Goal: Task Accomplishment & Management: Complete application form

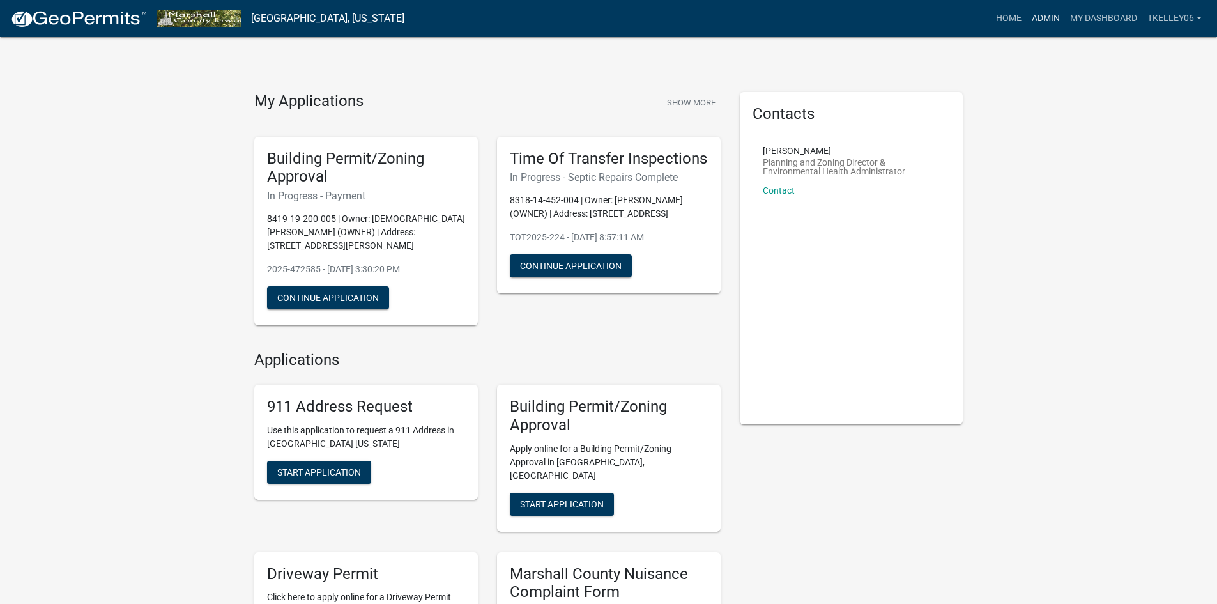
click at [1044, 13] on link "Admin" at bounding box center [1046, 18] width 38 height 24
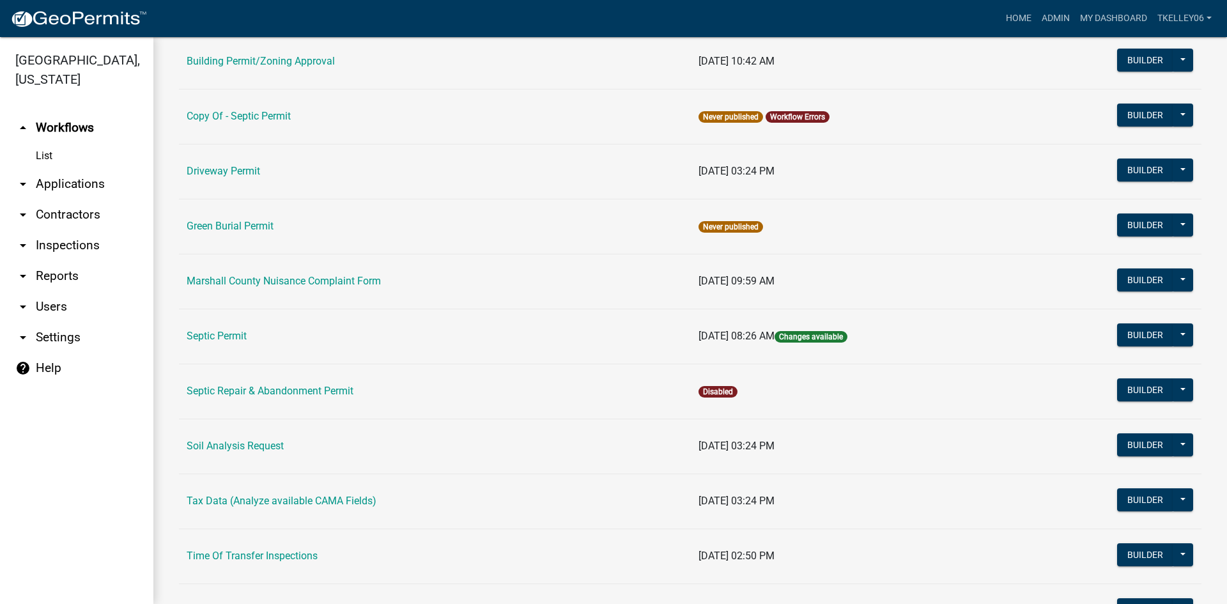
scroll to position [192, 0]
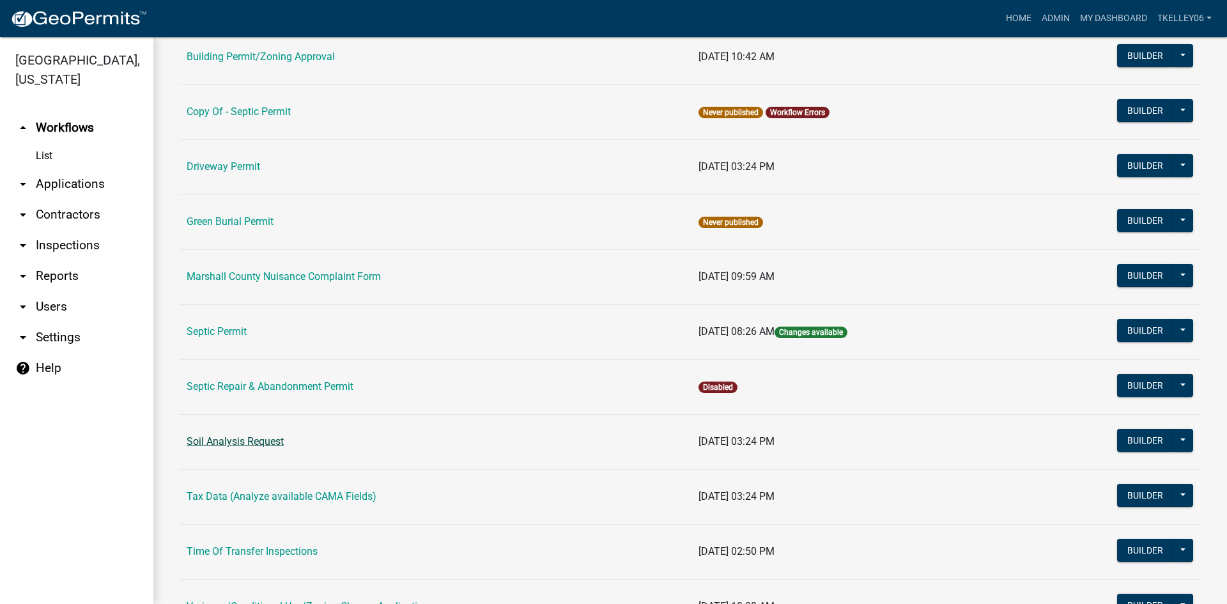
click at [231, 440] on link "Soil Analysis Request" at bounding box center [235, 441] width 97 height 12
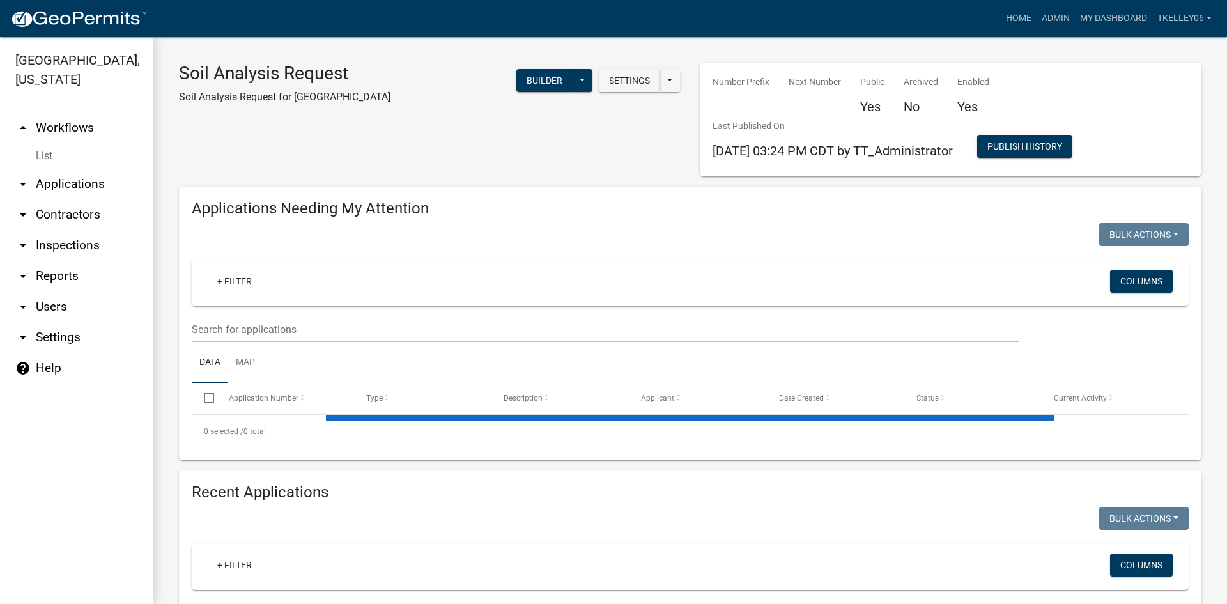
select select "3: 100"
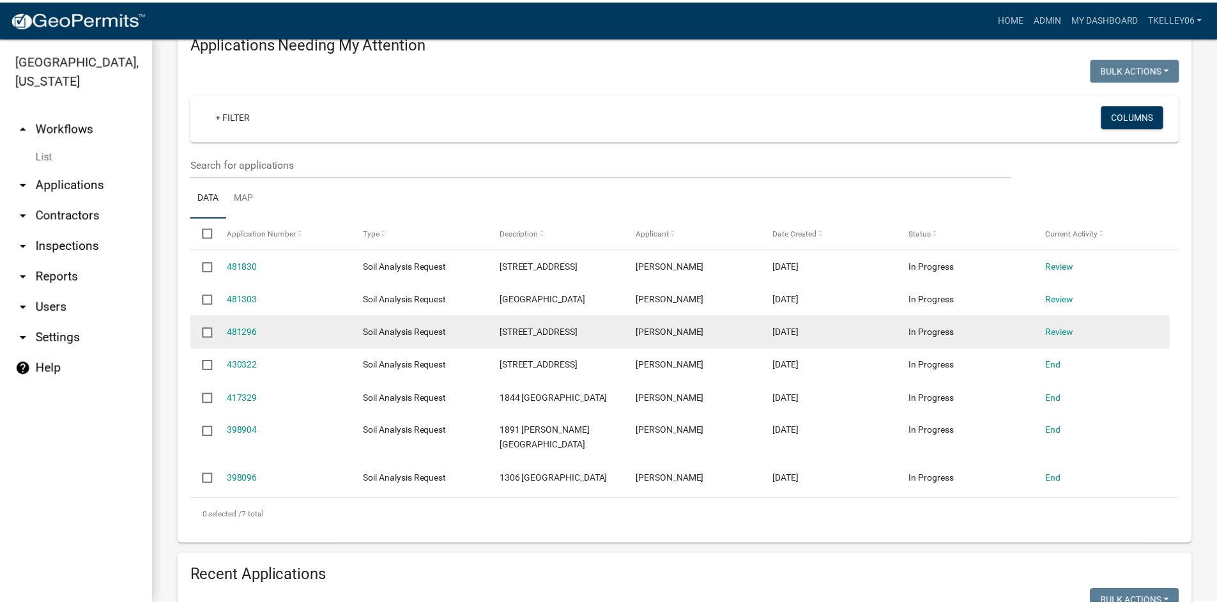
scroll to position [192, 0]
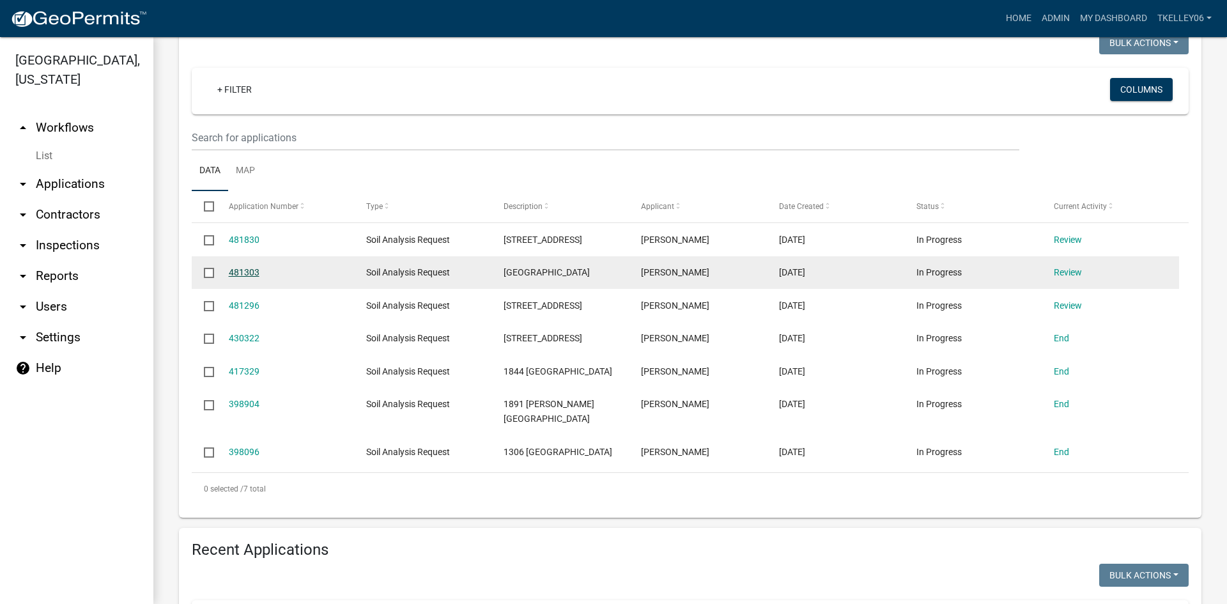
click at [250, 272] on link "481303" at bounding box center [244, 272] width 31 height 10
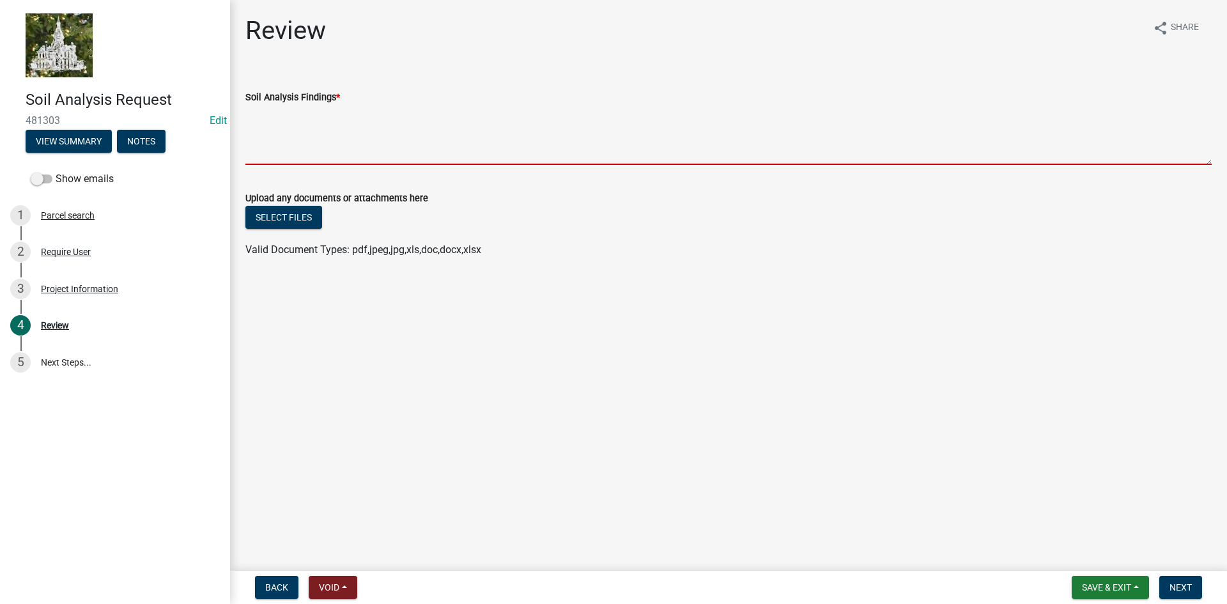
click at [282, 157] on textarea "Soil Analysis Findings *" at bounding box center [728, 135] width 966 height 60
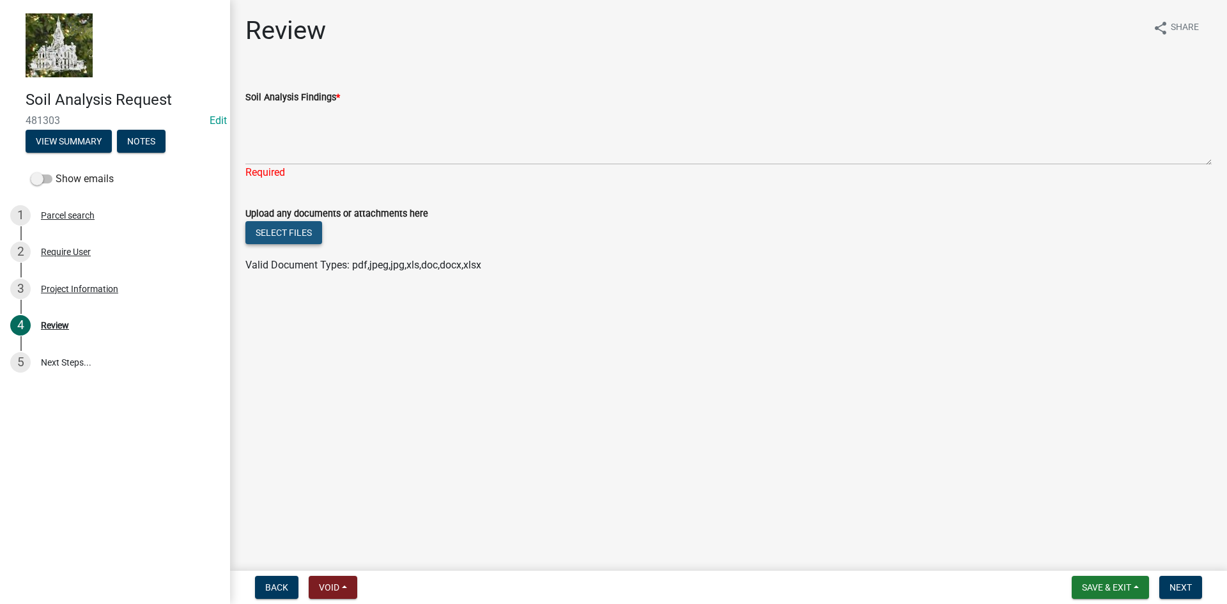
click at [288, 215] on form "Upload any documents or attachments here Select files Valid Document Types: pdf…" at bounding box center [728, 231] width 966 height 82
click at [292, 239] on button "Select files" at bounding box center [283, 232] width 77 height 23
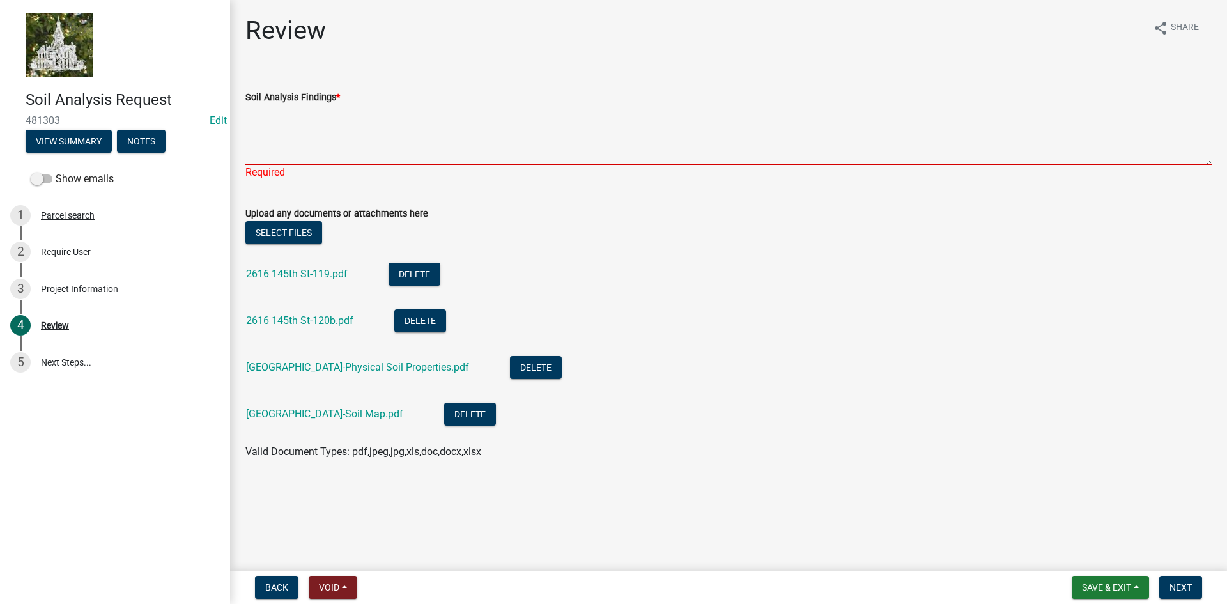
click at [306, 109] on textarea "Soil Analysis Findings *" at bounding box center [728, 135] width 966 height 60
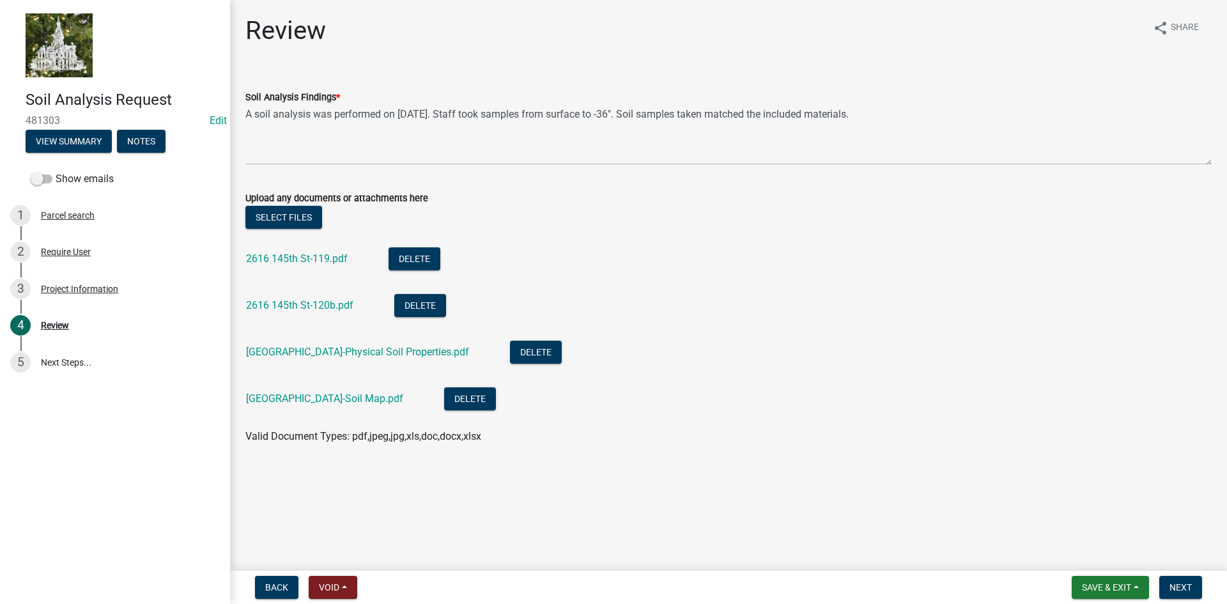
click at [309, 415] on li "2616 145th St-Soil Map.pdf Delete" at bounding box center [728, 400] width 966 height 47
click at [316, 398] on link "2616 145th St-Soil Map.pdf" at bounding box center [324, 398] width 157 height 12
click at [300, 255] on link "2616 145th St-119.pdf" at bounding box center [297, 258] width 102 height 12
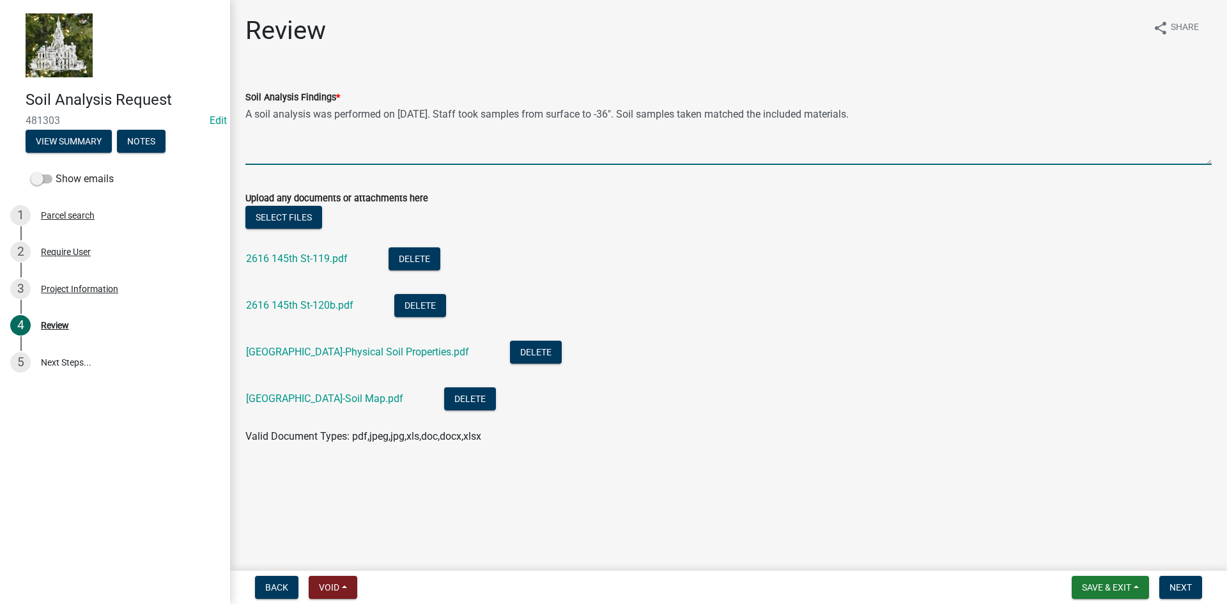
click at [291, 142] on textarea "A soil analysis was performed on 9/22/2025. Staff took samples from surface to …" at bounding box center [728, 135] width 966 height 60
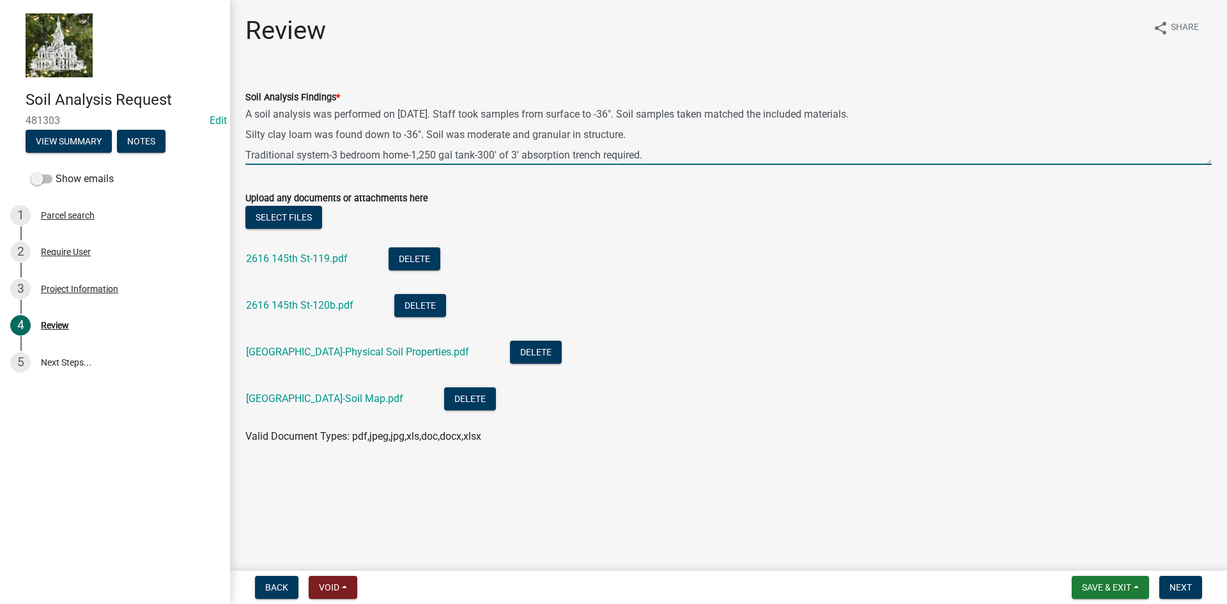
click at [309, 132] on textarea "A soil analysis was performed on 9/22/2025. Staff took samples from surface to …" at bounding box center [728, 135] width 966 height 60
type textarea "A soil analysis was performed on 9/22/2025. Staff took samples from surface to …"
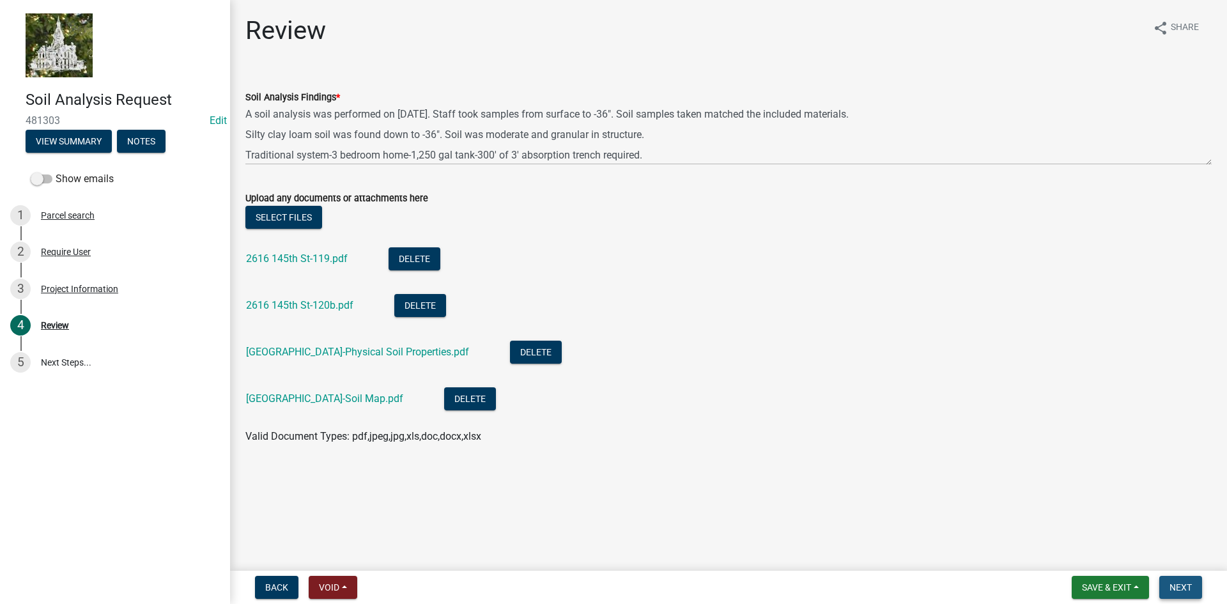
click at [1180, 582] on span "Next" at bounding box center [1180, 587] width 22 height 10
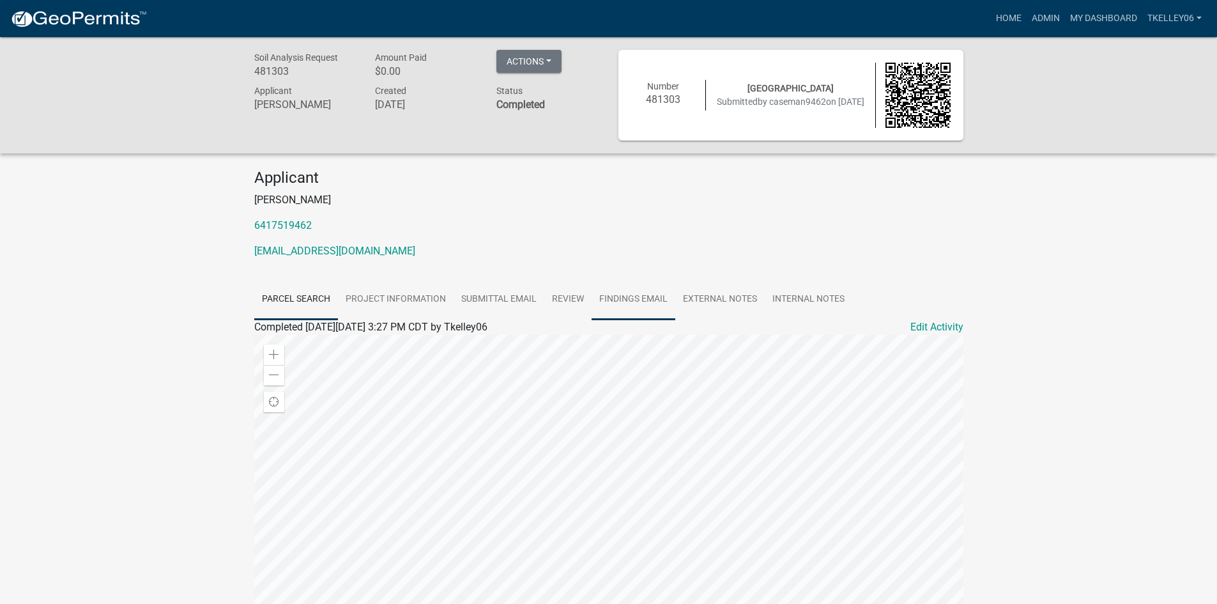
click at [650, 303] on link "Findings Email" at bounding box center [634, 299] width 84 height 41
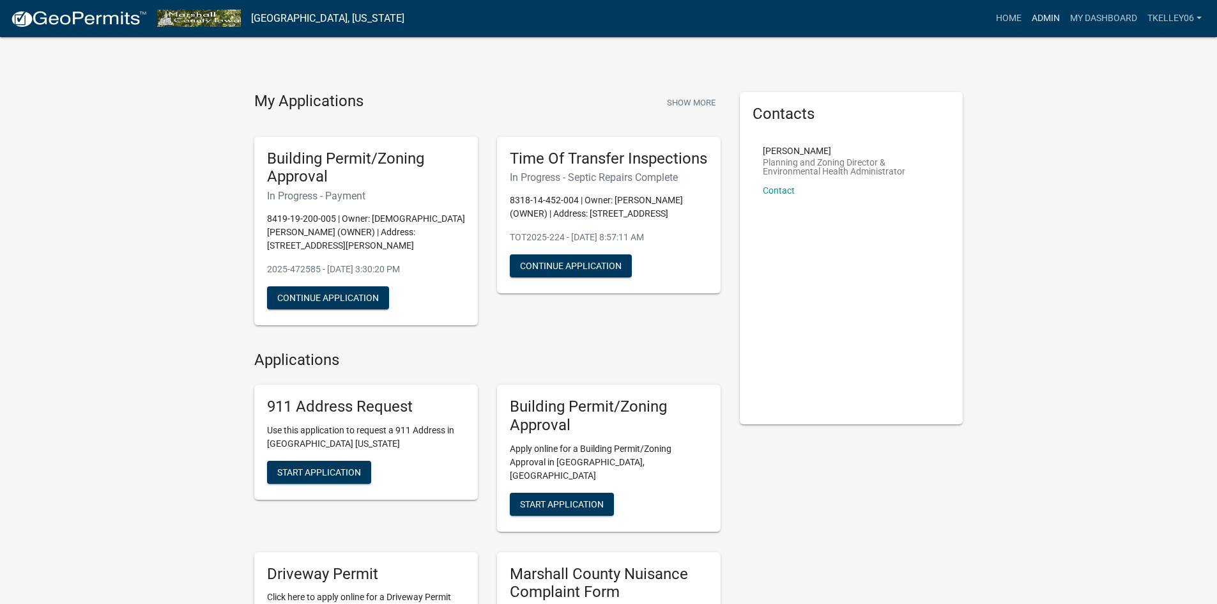
click at [1043, 20] on link "Admin" at bounding box center [1046, 18] width 38 height 24
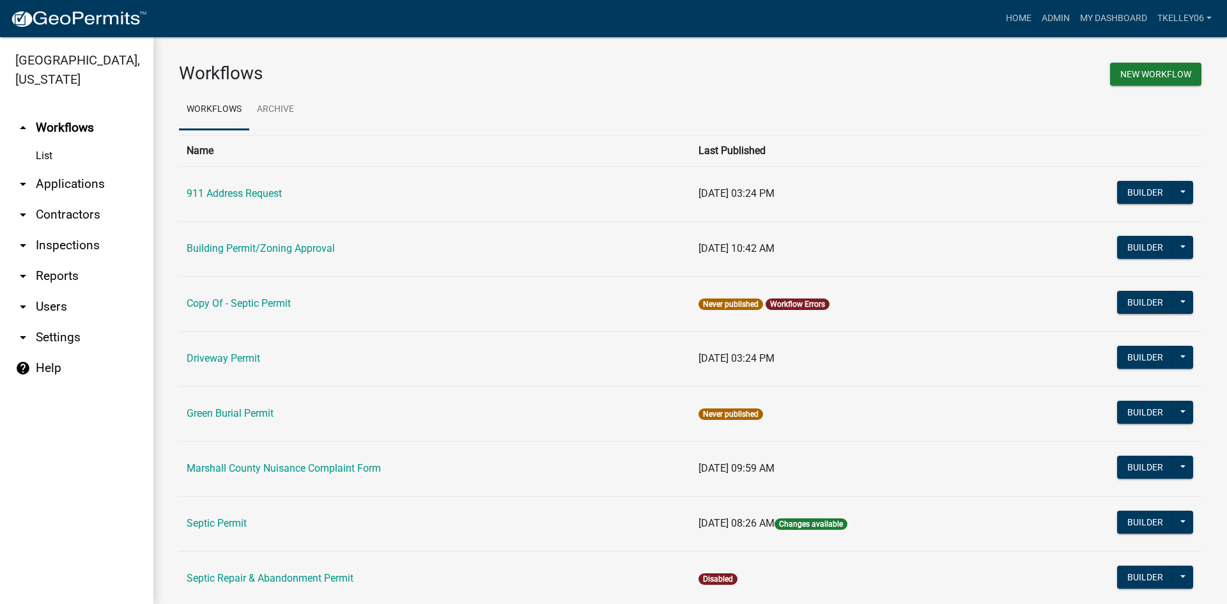
click at [82, 171] on link "arrow_drop_down Applications" at bounding box center [76, 184] width 153 height 31
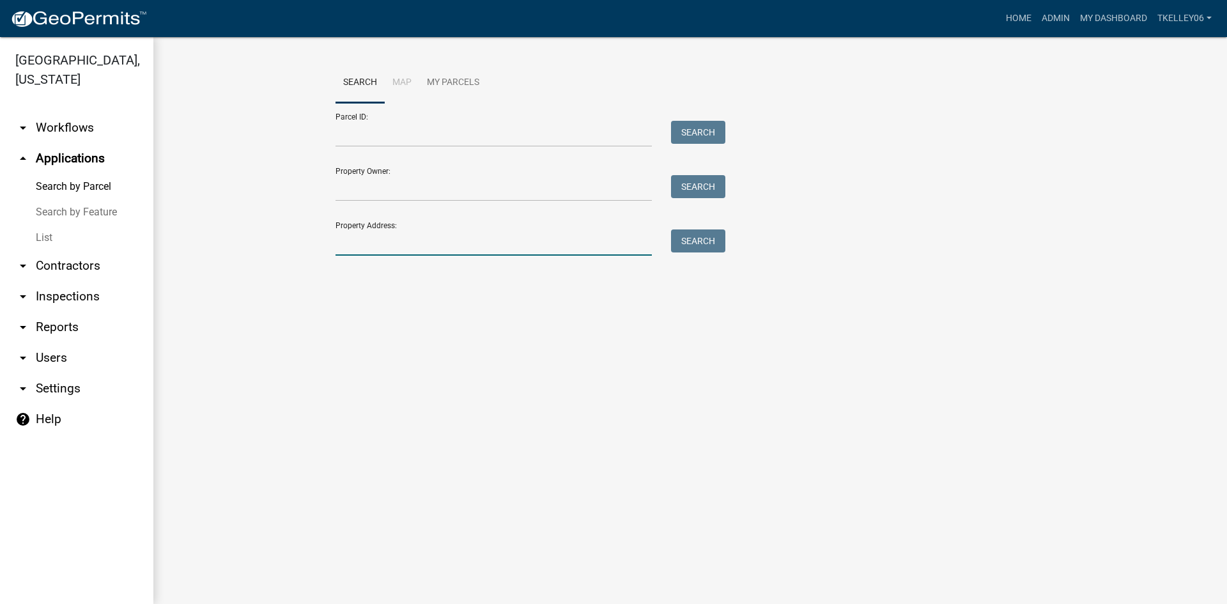
click at [340, 249] on input "Property Address:" at bounding box center [493, 242] width 316 height 26
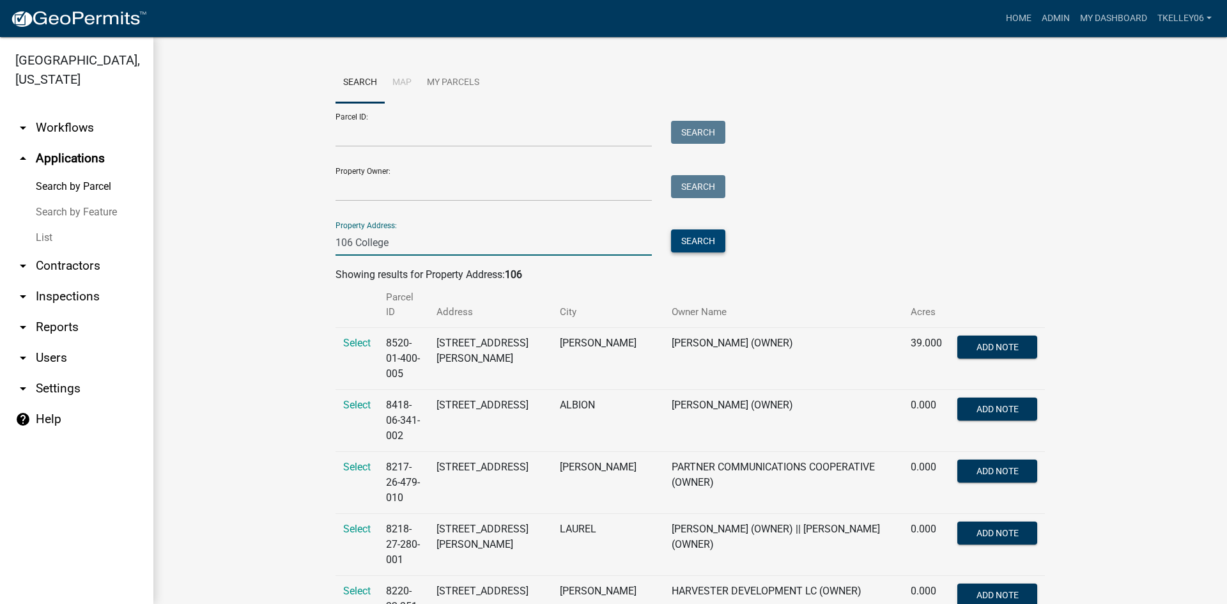
type input "106 College"
click at [715, 240] on button "Search" at bounding box center [698, 240] width 54 height 23
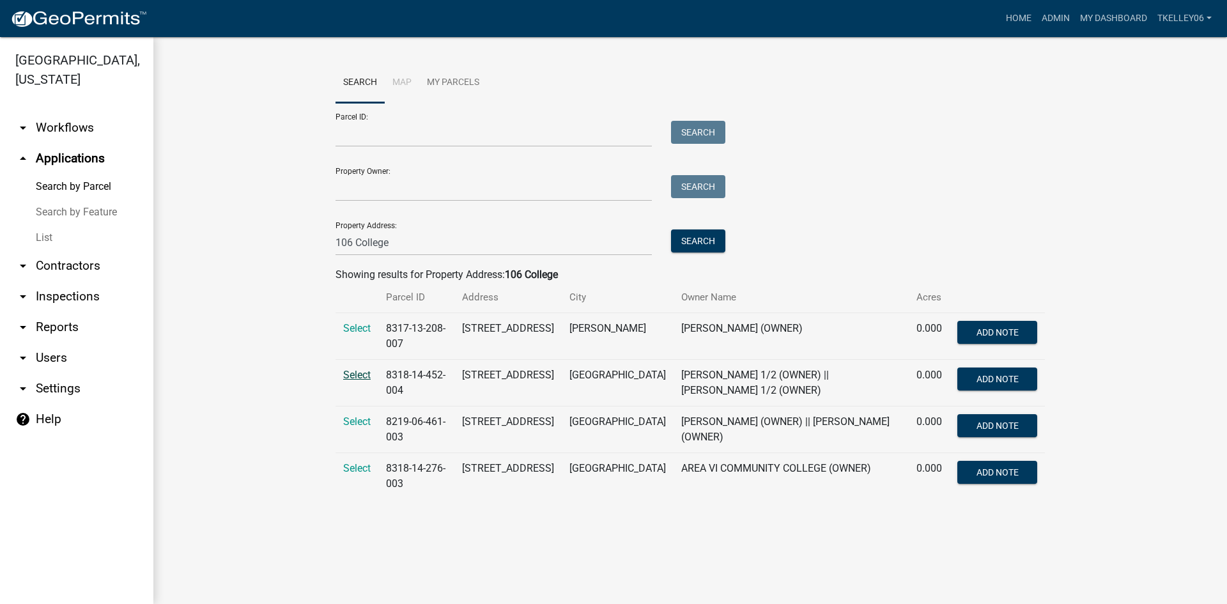
click at [357, 376] on span "Select" at bounding box center [356, 375] width 27 height 12
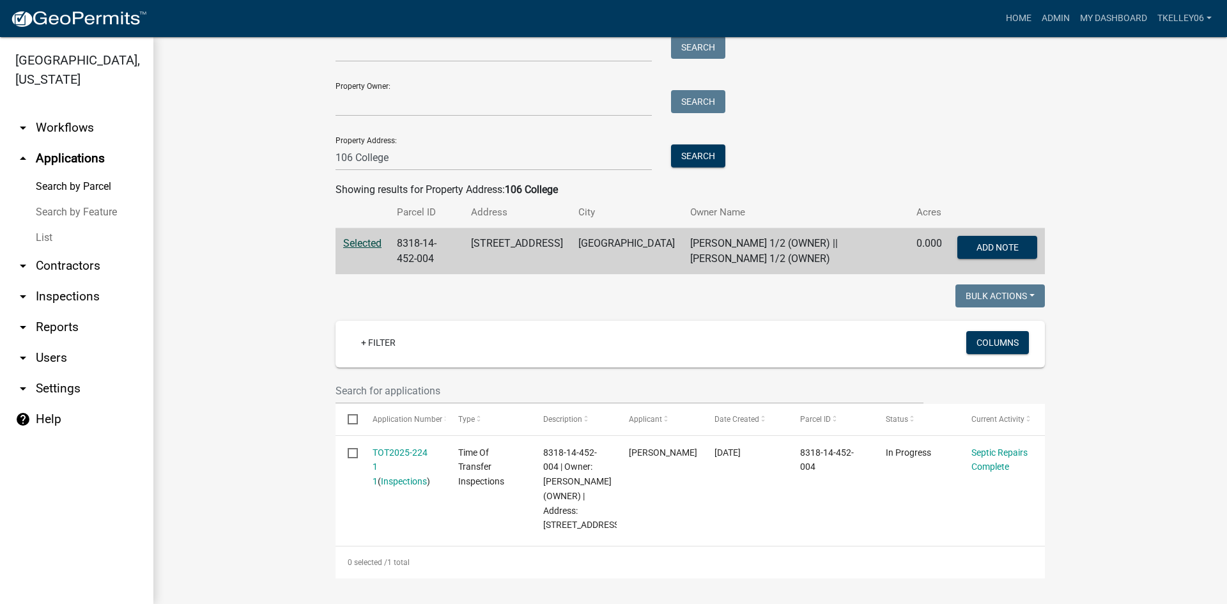
scroll to position [114, 0]
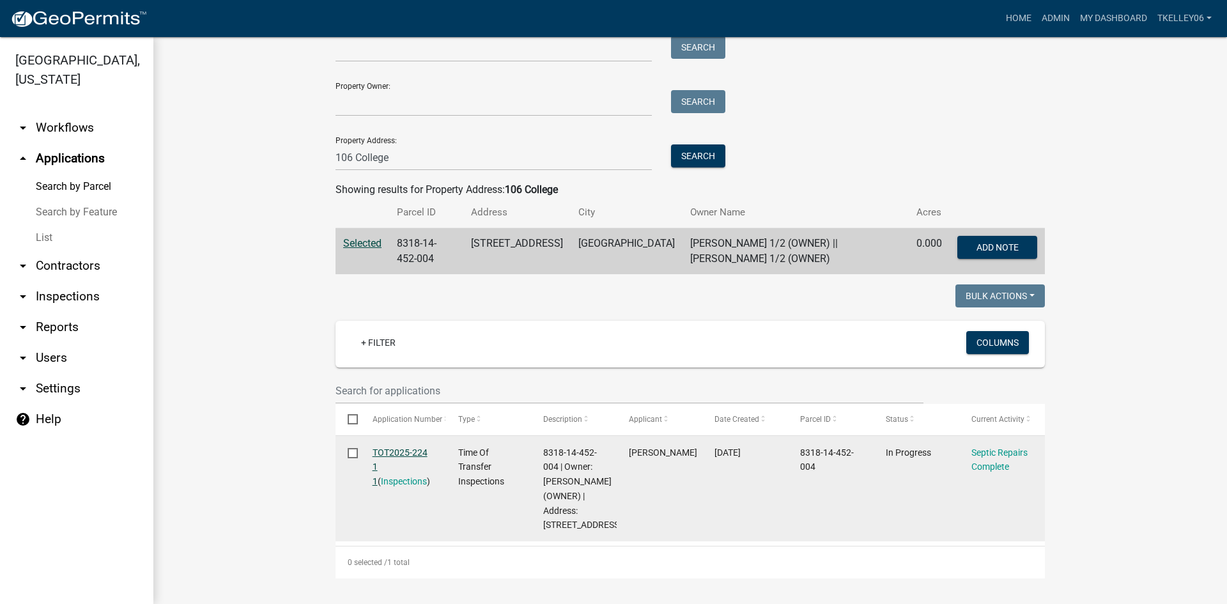
click at [396, 447] on link "TOT2025-224 1 1" at bounding box center [399, 467] width 55 height 40
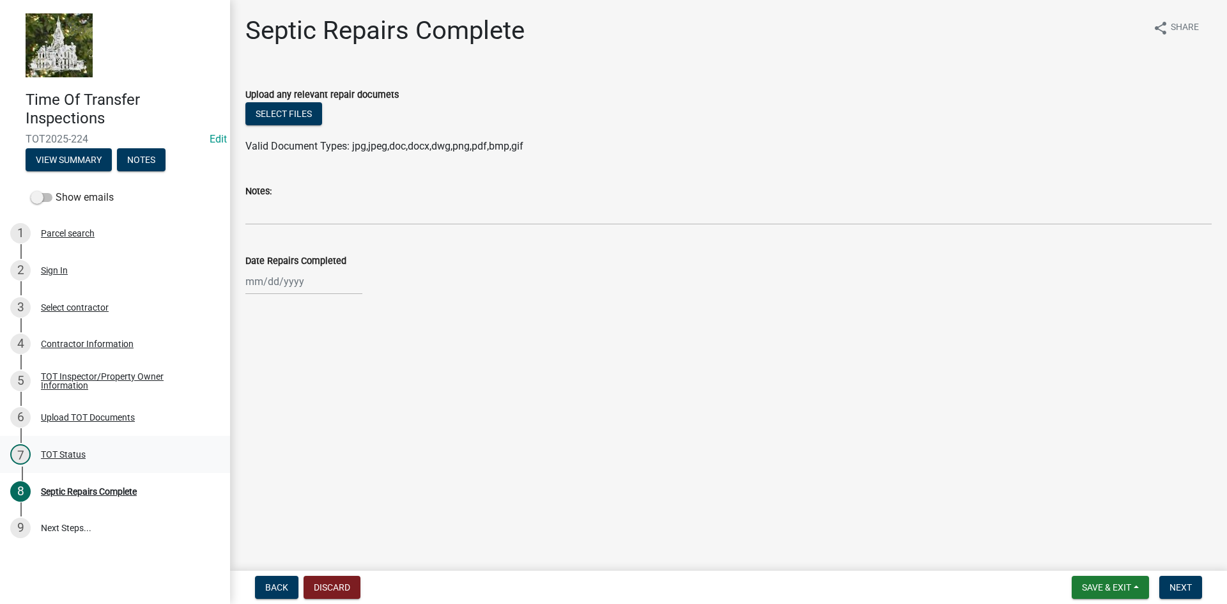
click at [59, 454] on div "TOT Status" at bounding box center [63, 454] width 45 height 9
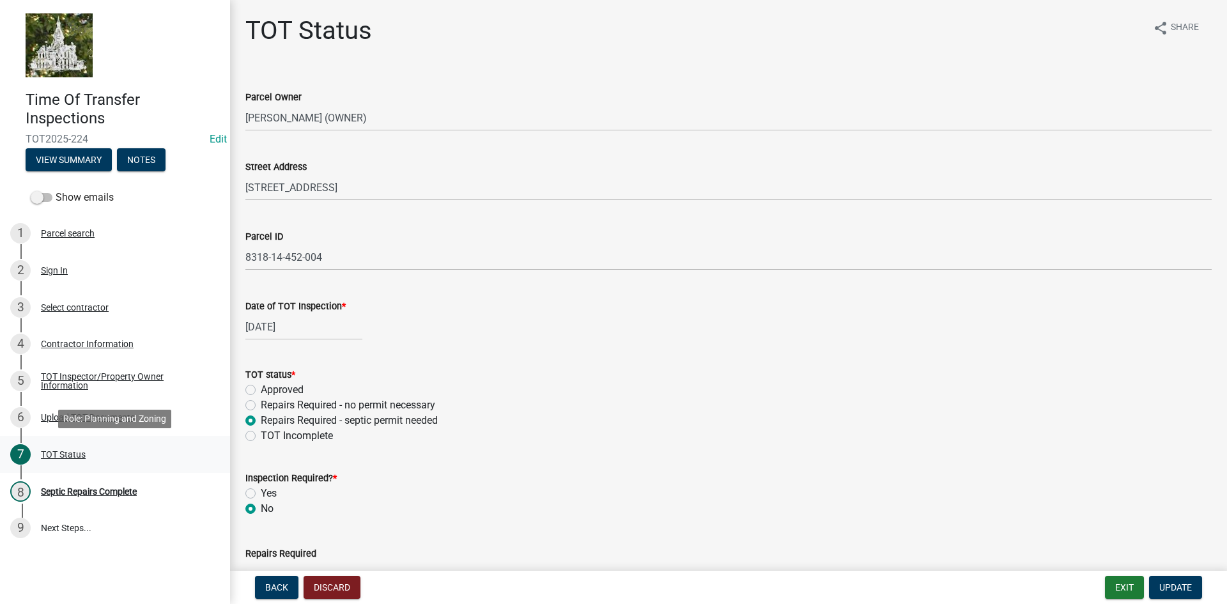
click at [43, 466] on link "7 TOT Status" at bounding box center [115, 454] width 230 height 37
click at [62, 419] on div "Upload TOT Documents" at bounding box center [88, 417] width 94 height 9
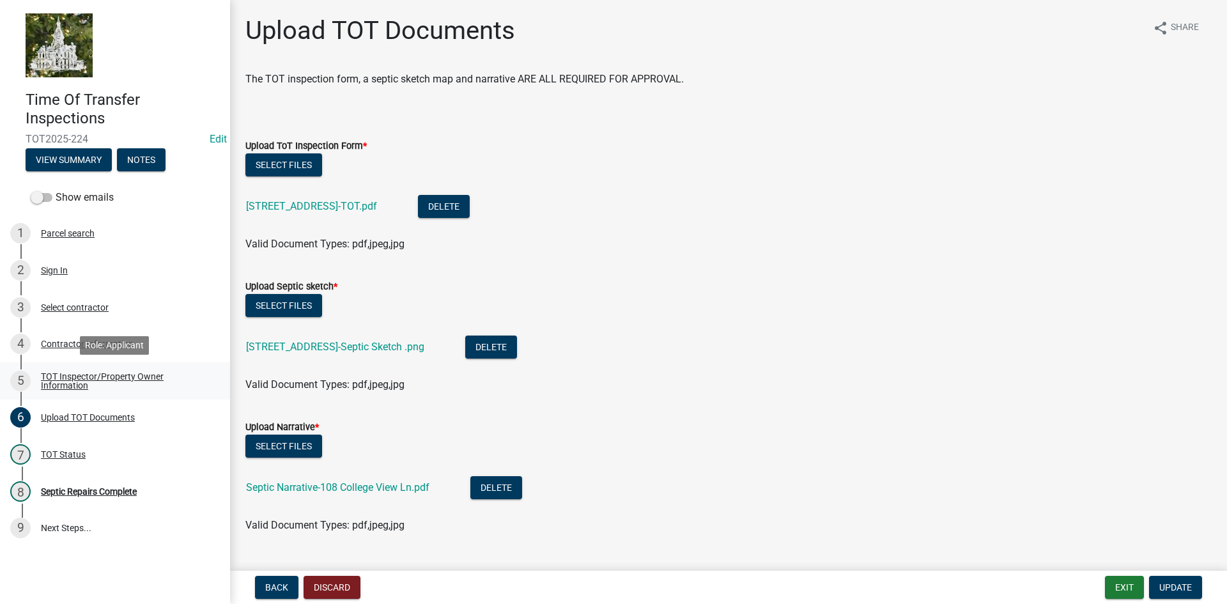
click at [75, 377] on div "TOT Inspector/Property Owner Information" at bounding box center [125, 381] width 169 height 18
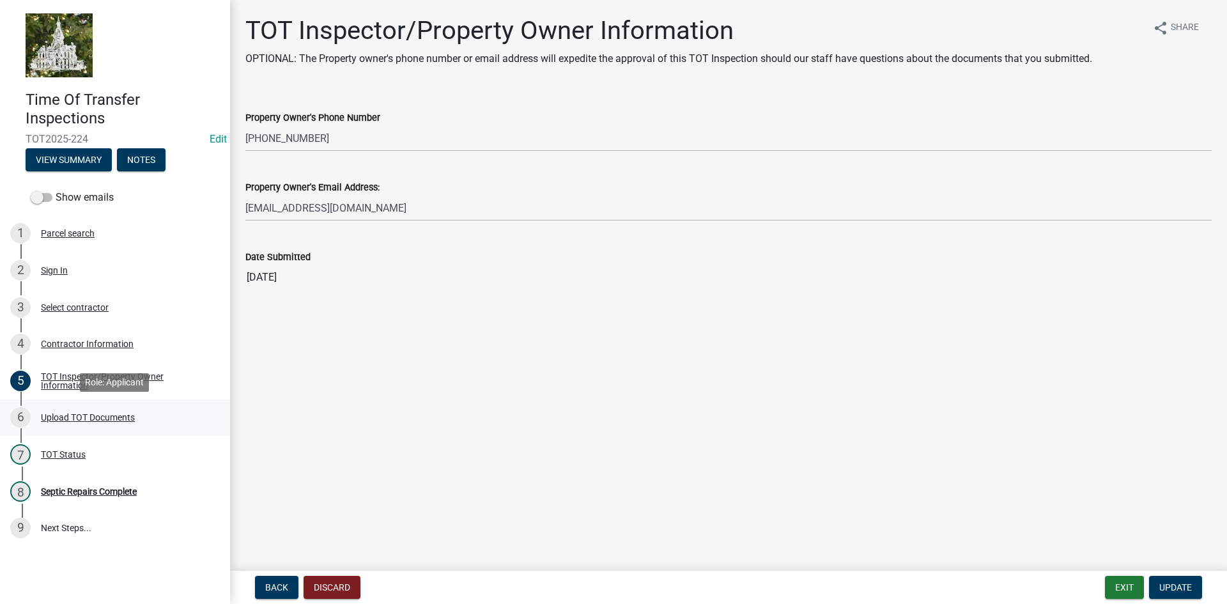
click at [70, 414] on div "Upload TOT Documents" at bounding box center [88, 417] width 94 height 9
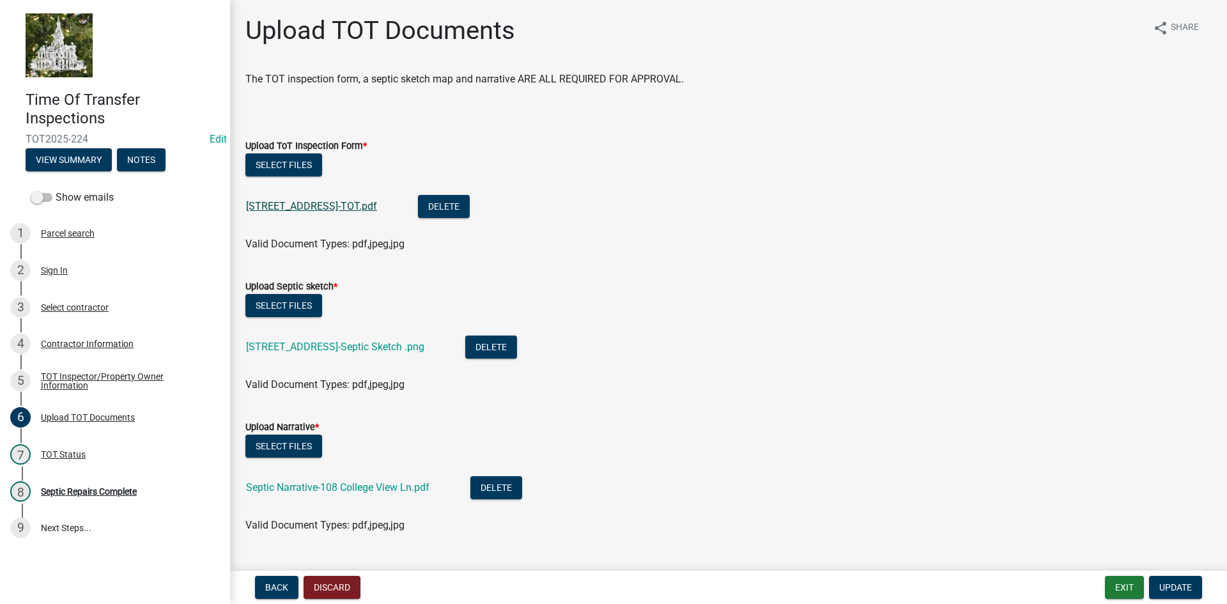
click at [308, 202] on link "[STREET_ADDRESS]-TOT.pdf" at bounding box center [311, 206] width 131 height 12
click at [78, 492] on div "Septic Repairs Complete" at bounding box center [89, 491] width 96 height 9
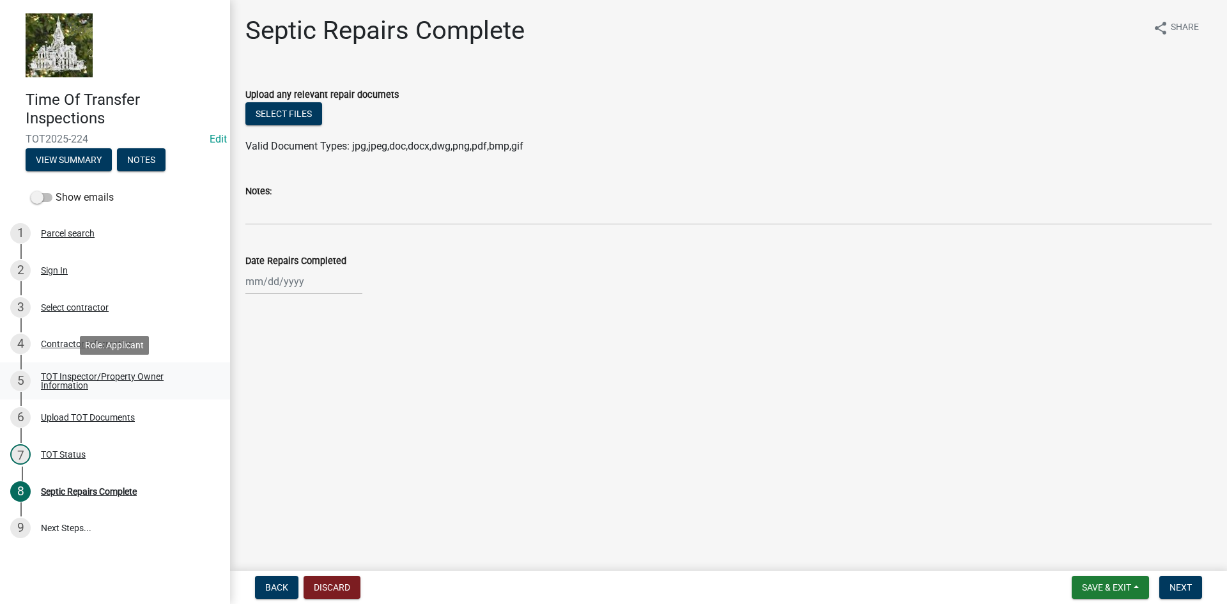
click at [70, 377] on div "TOT Inspector/Property Owner Information" at bounding box center [125, 381] width 169 height 18
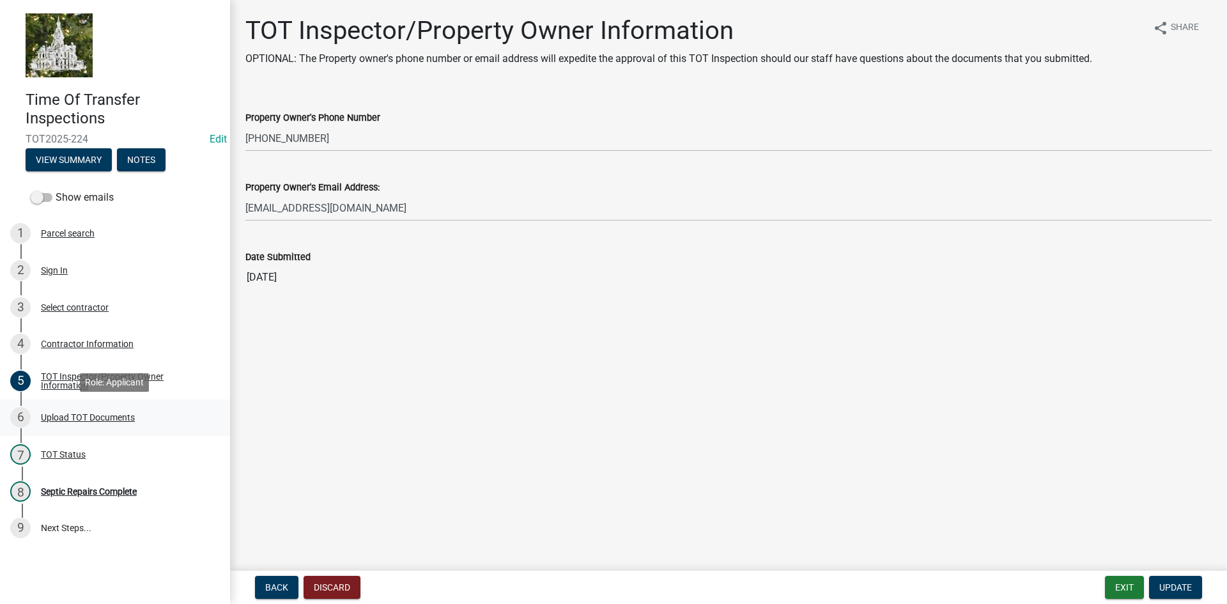
click at [75, 424] on div "6 Upload TOT Documents" at bounding box center [109, 417] width 199 height 20
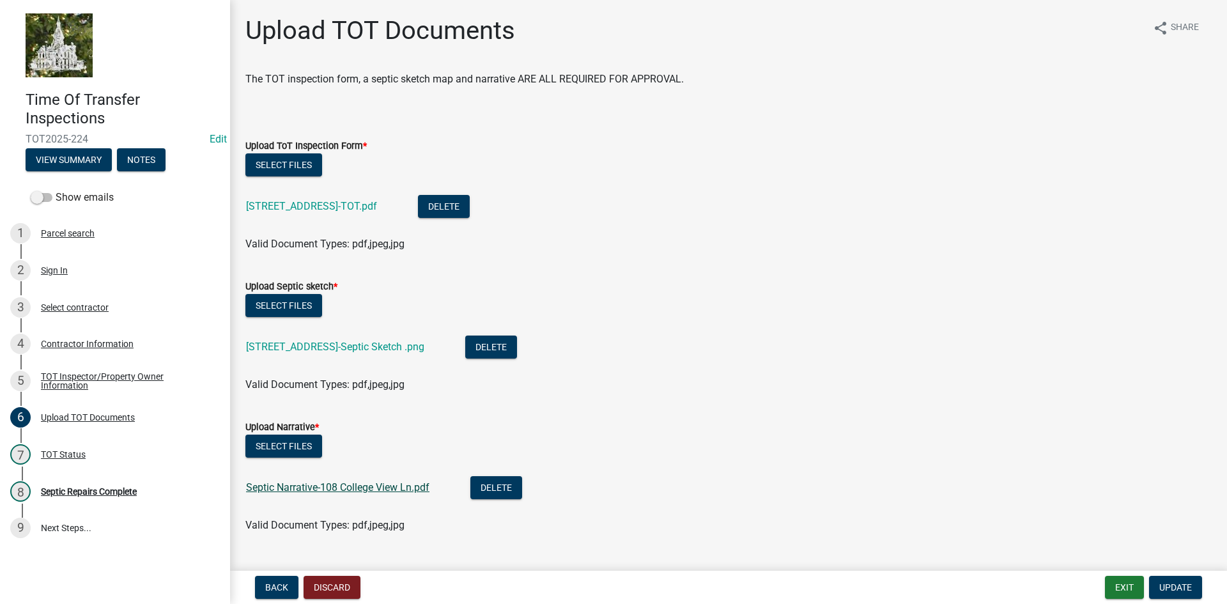
click at [321, 489] on link "Septic Narrative-108 College View Ln.pdf" at bounding box center [337, 487] width 183 height 12
